Goal: Task Accomplishment & Management: Manage account settings

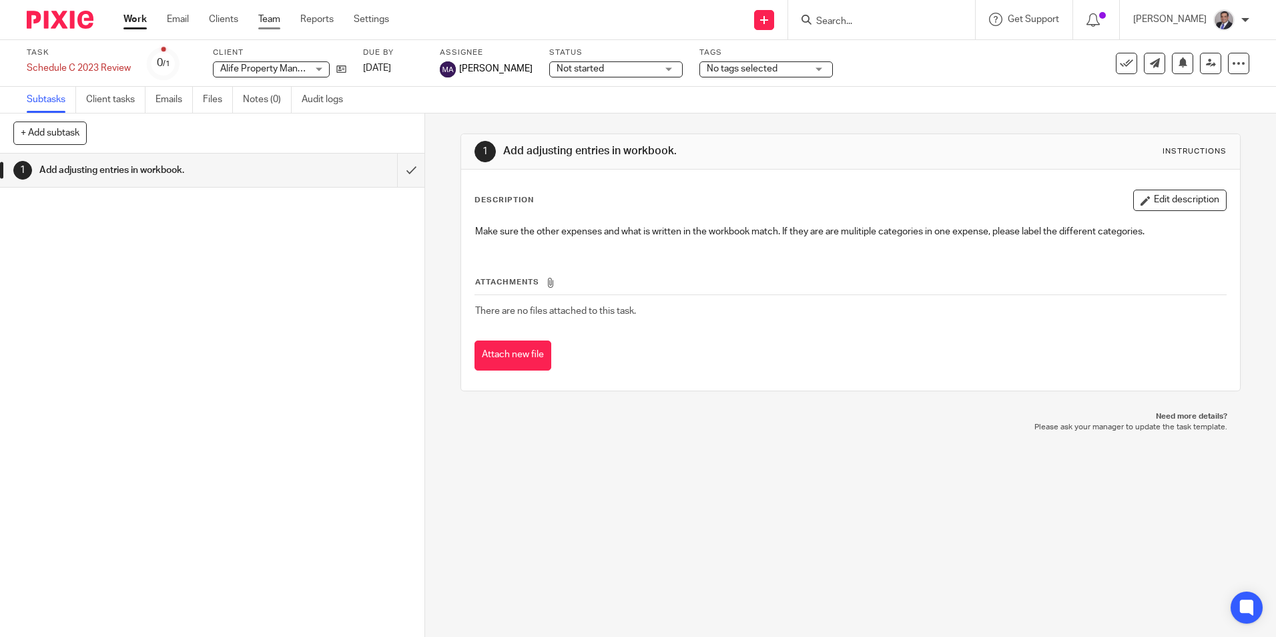
click at [268, 21] on link "Team" at bounding box center [269, 19] width 22 height 13
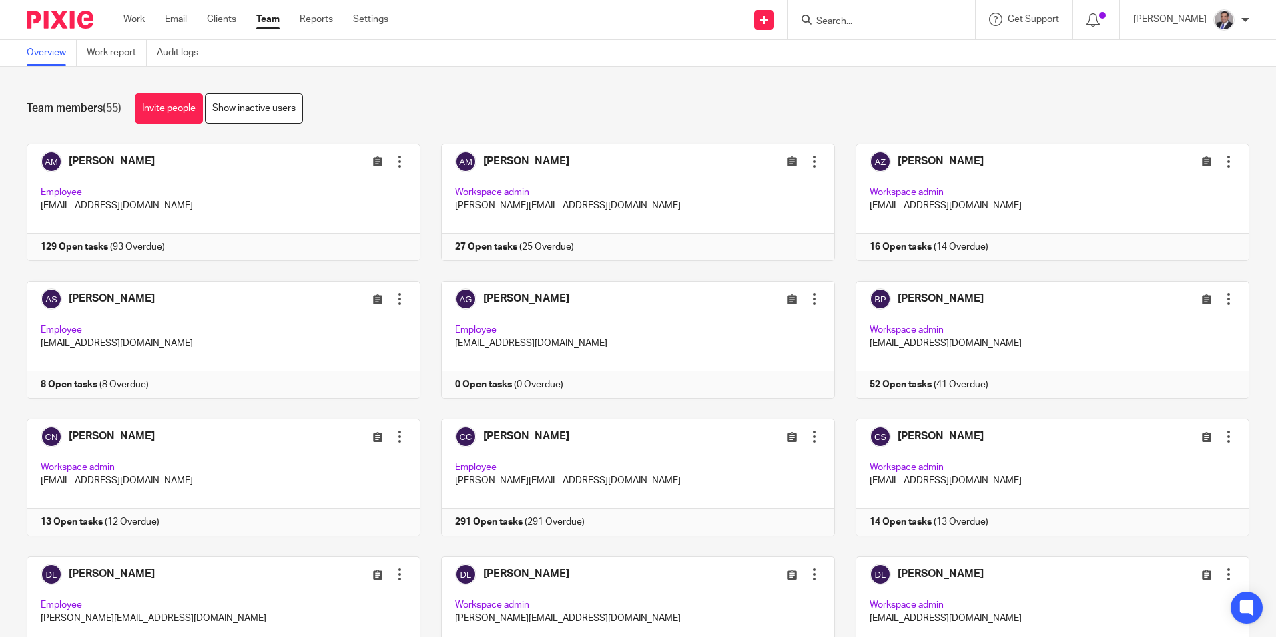
click at [611, 113] on div "Team members (55) Invite people Show inactive users" at bounding box center [638, 108] width 1223 height 30
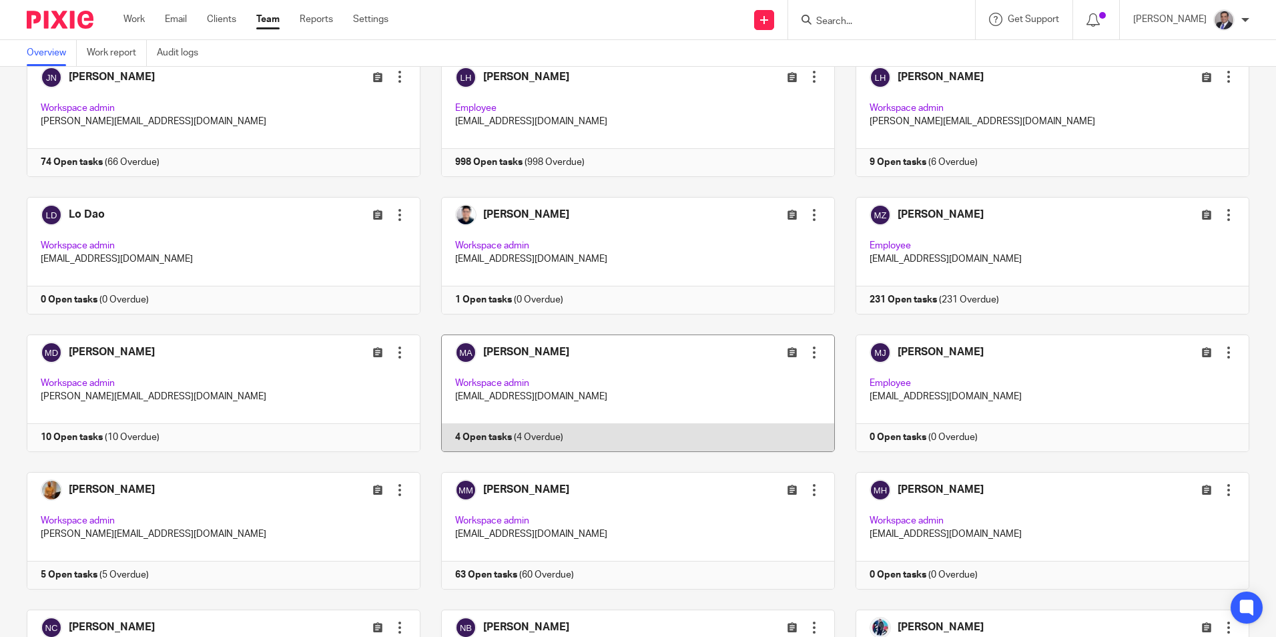
click at [532, 356] on link at bounding box center [627, 392] width 414 height 117
